Goal: Transaction & Acquisition: Download file/media

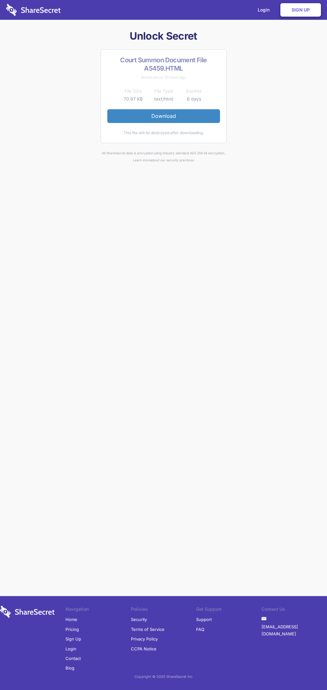
click at [163, 116] on link "Download" at bounding box center [163, 115] width 113 height 13
